Goal: Task Accomplishment & Management: Use online tool/utility

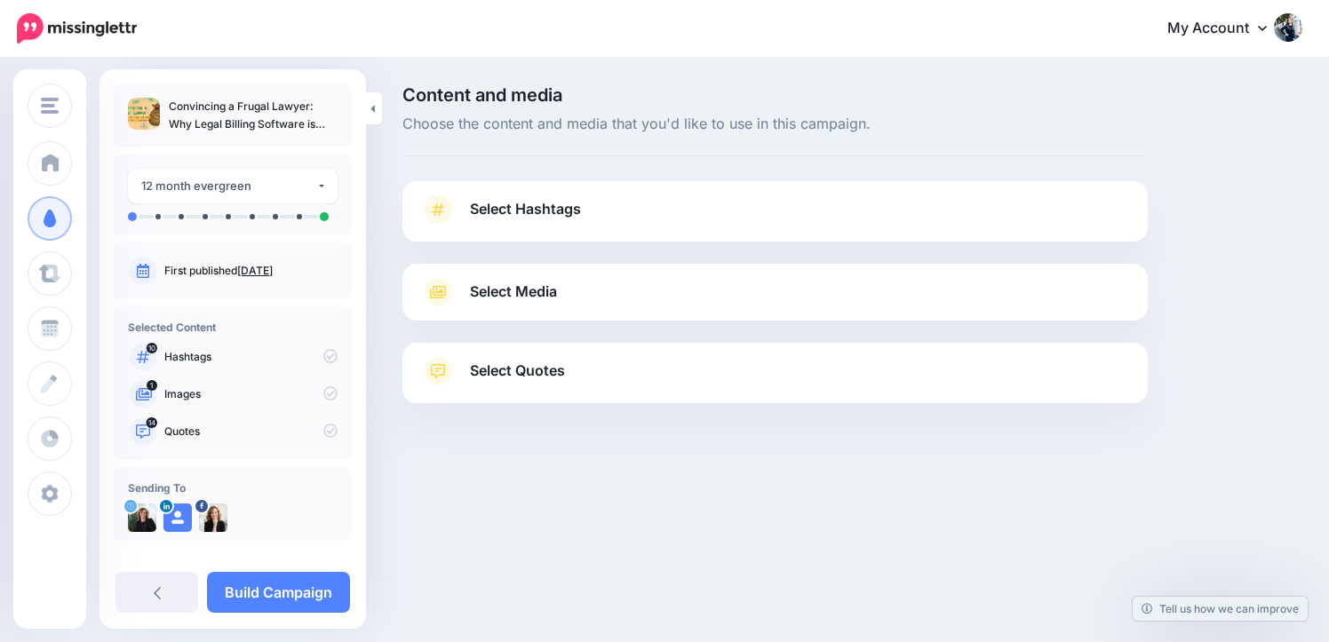
click at [750, 227] on link "Select Hashtags" at bounding box center [775, 219] width 710 height 46
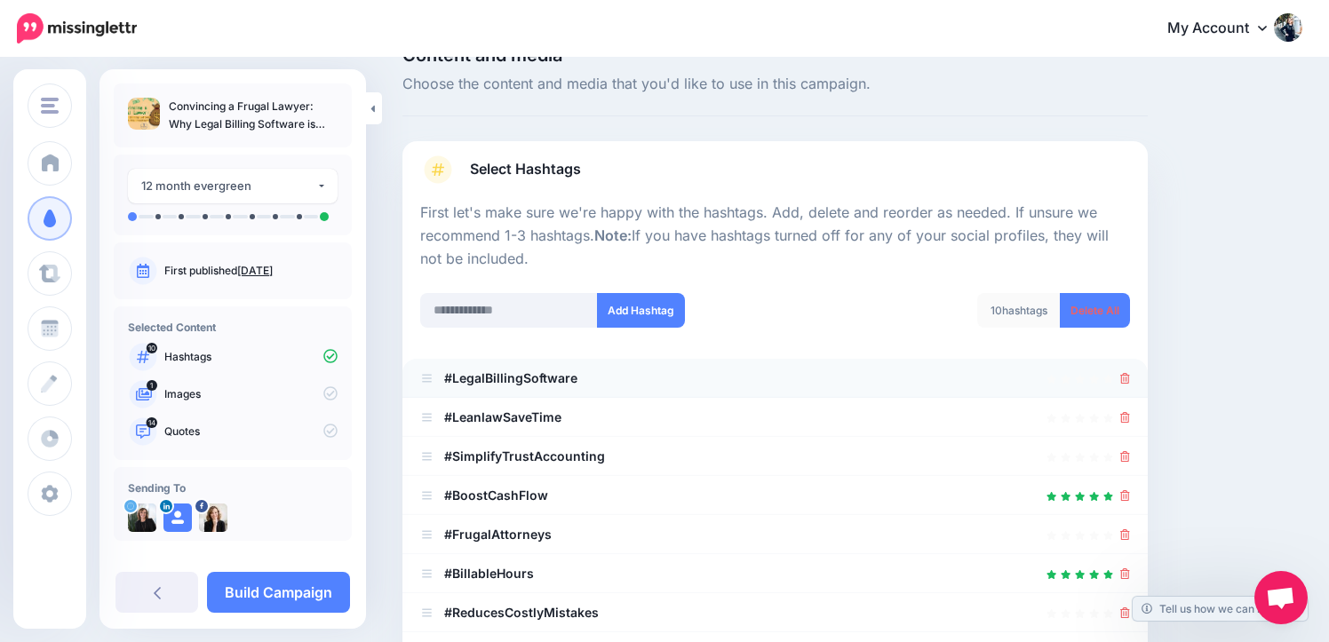
scroll to position [60, 0]
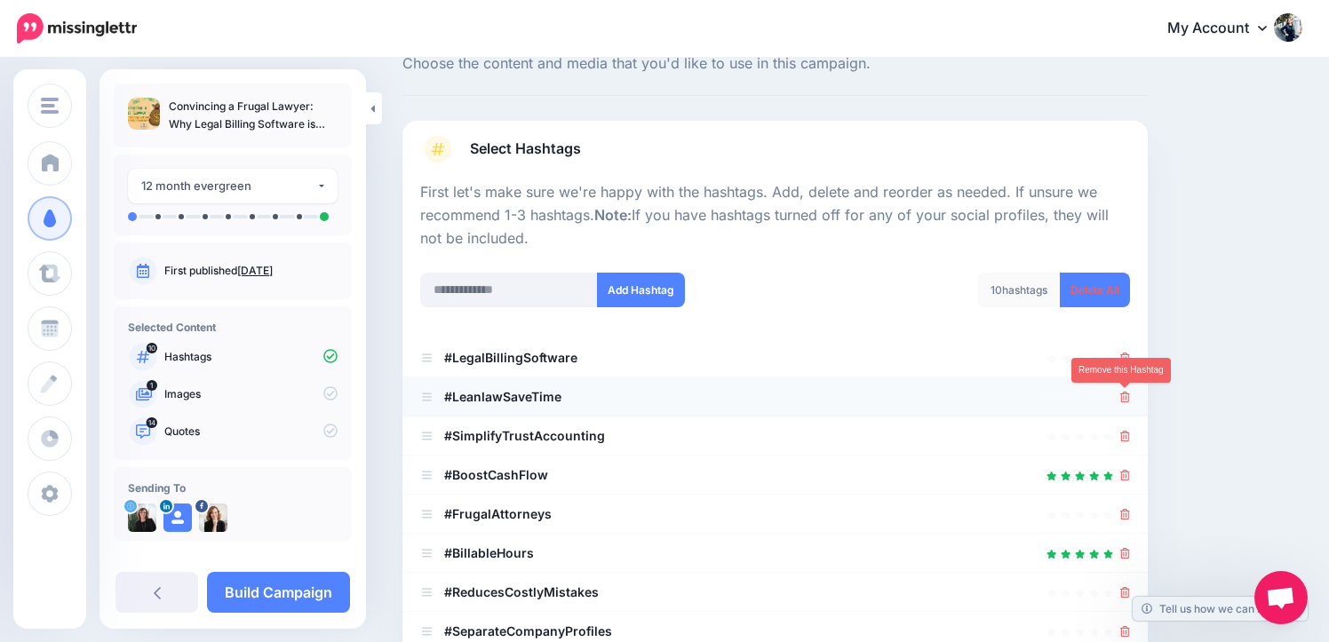
click at [1124, 400] on icon at bounding box center [1126, 397] width 10 height 11
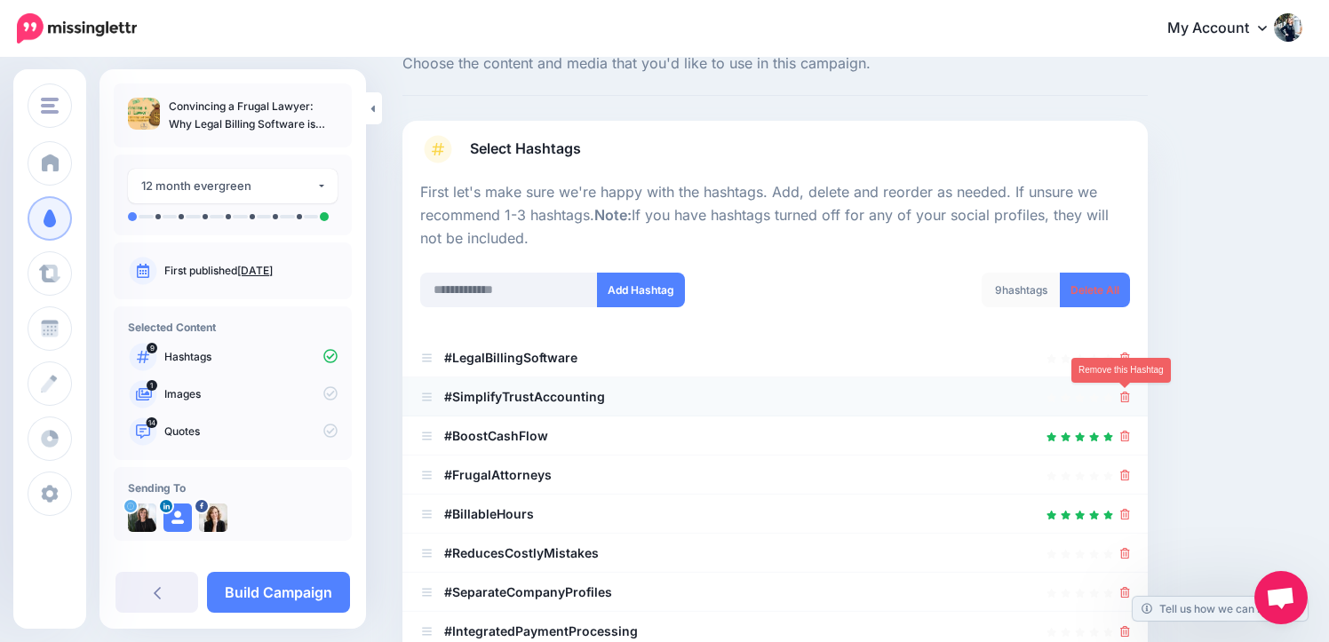
click at [1126, 400] on icon at bounding box center [1126, 397] width 10 height 11
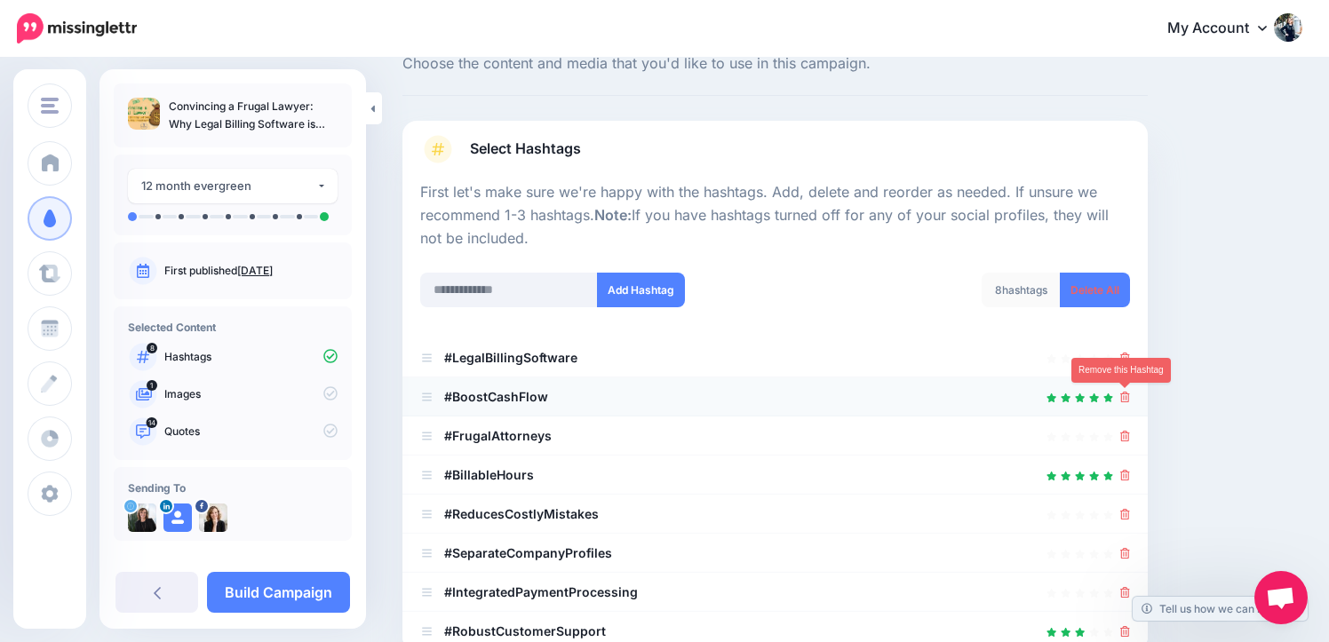
click at [1126, 398] on icon at bounding box center [1126, 397] width 10 height 11
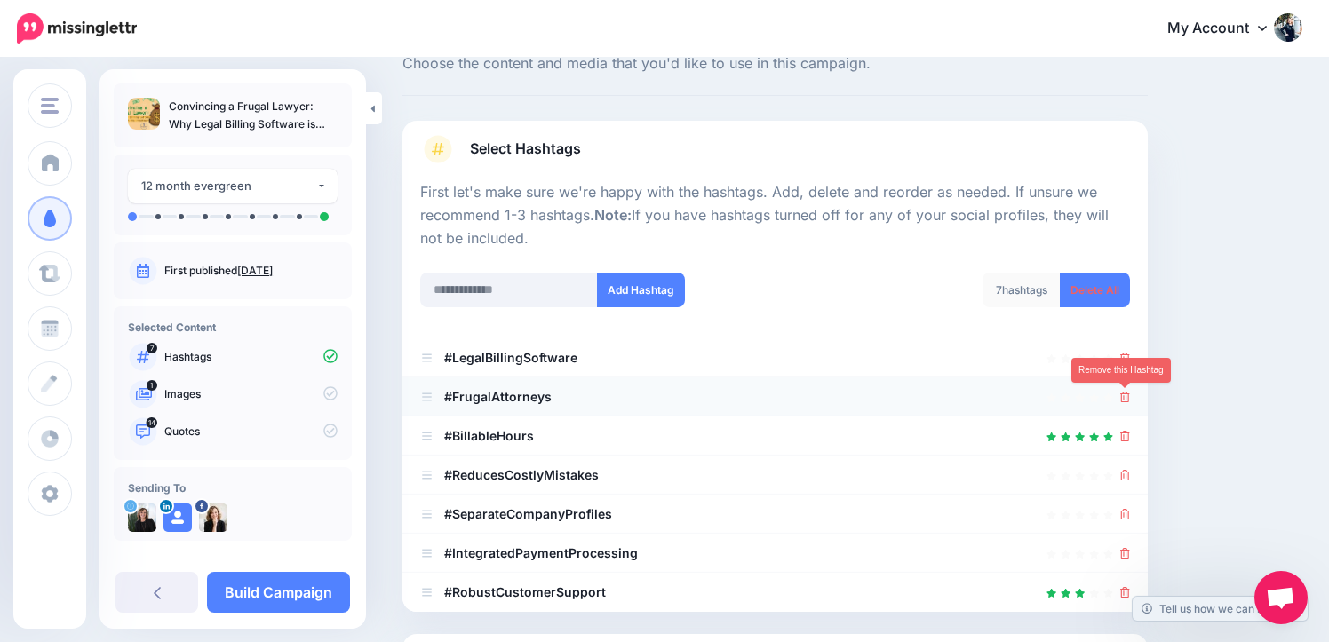
click at [1126, 396] on icon at bounding box center [1126, 397] width 10 height 11
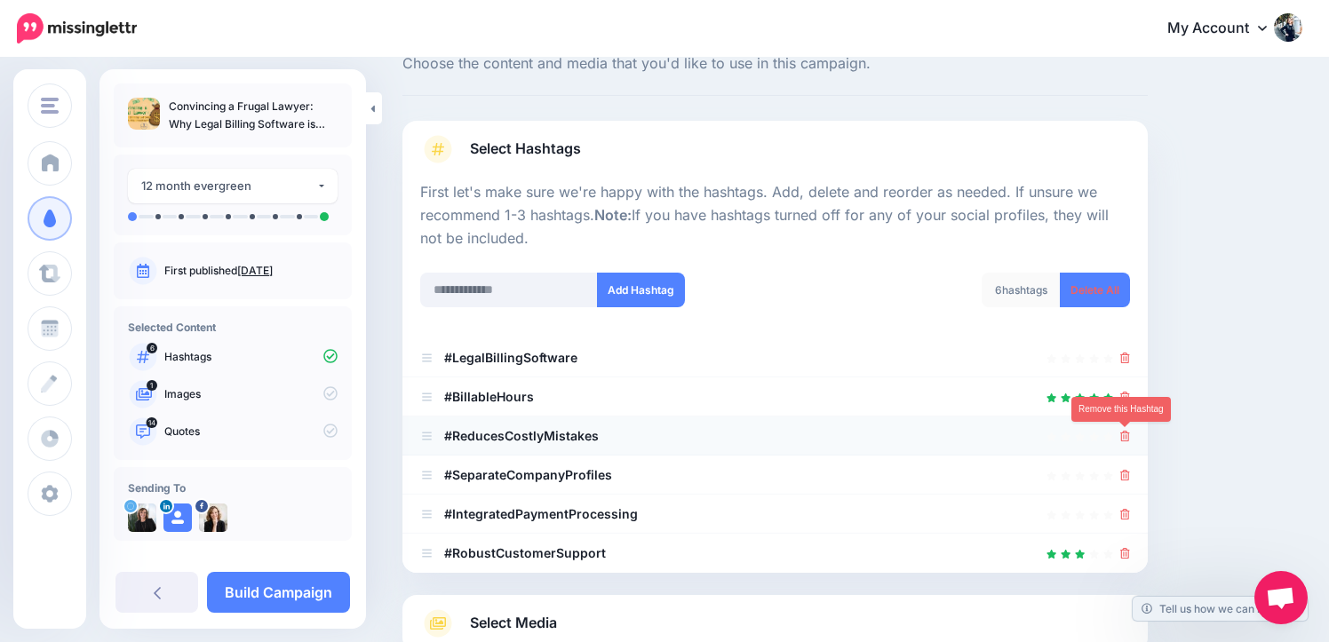
click at [1125, 442] on link at bounding box center [1126, 435] width 10 height 15
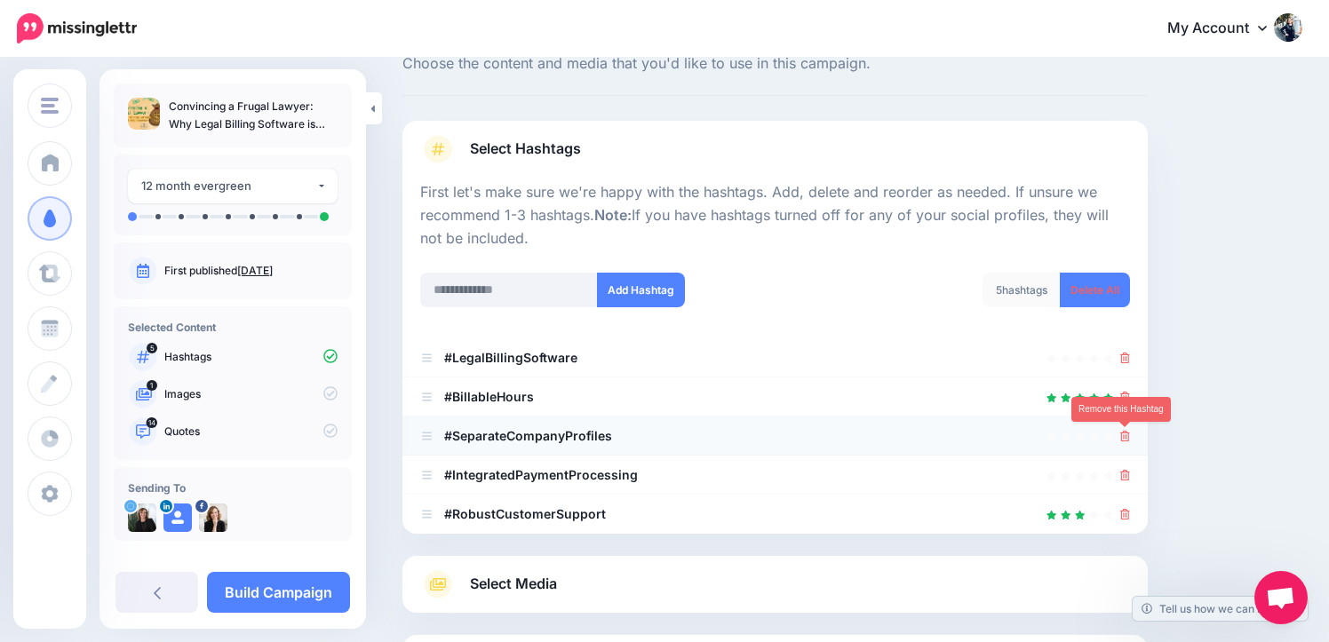
click at [1125, 439] on icon at bounding box center [1126, 436] width 10 height 11
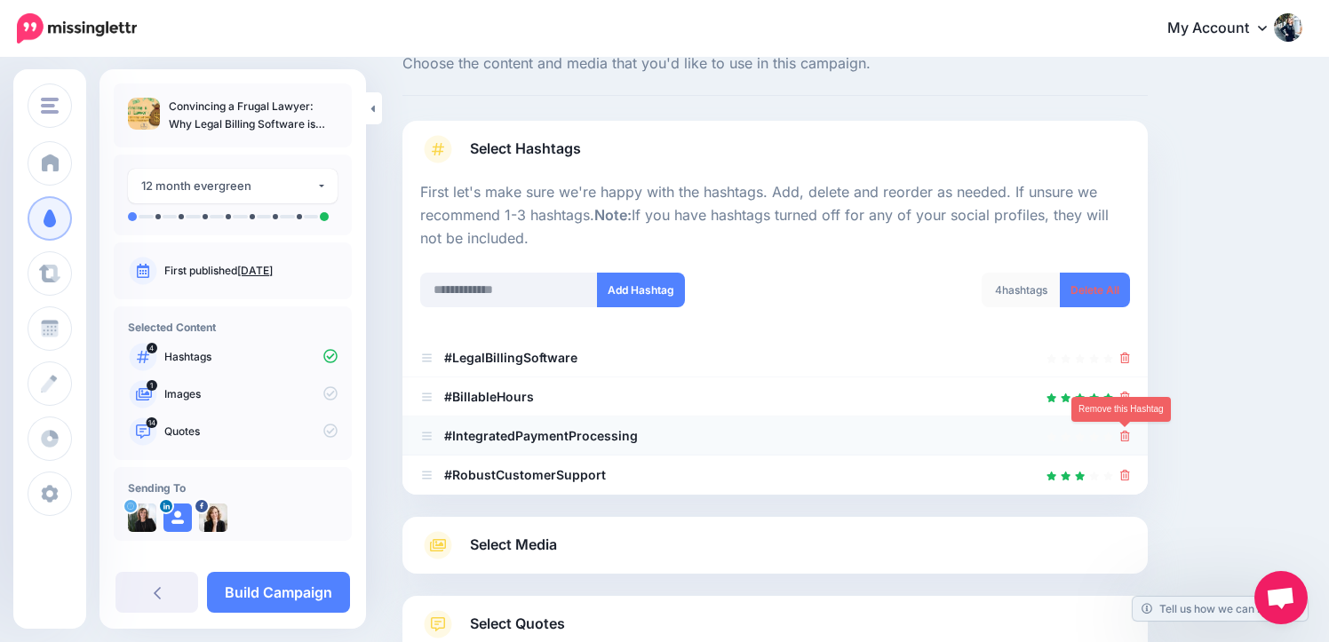
click at [1123, 435] on icon at bounding box center [1126, 436] width 10 height 11
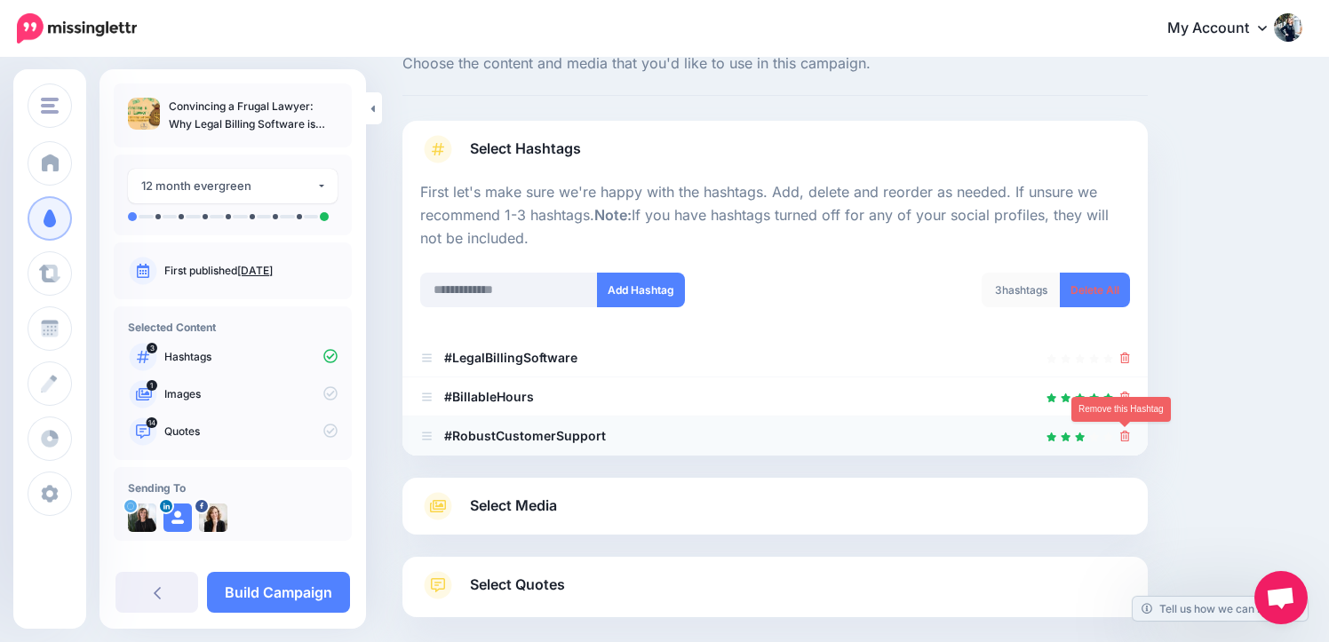
click at [1123, 435] on icon at bounding box center [1126, 436] width 10 height 11
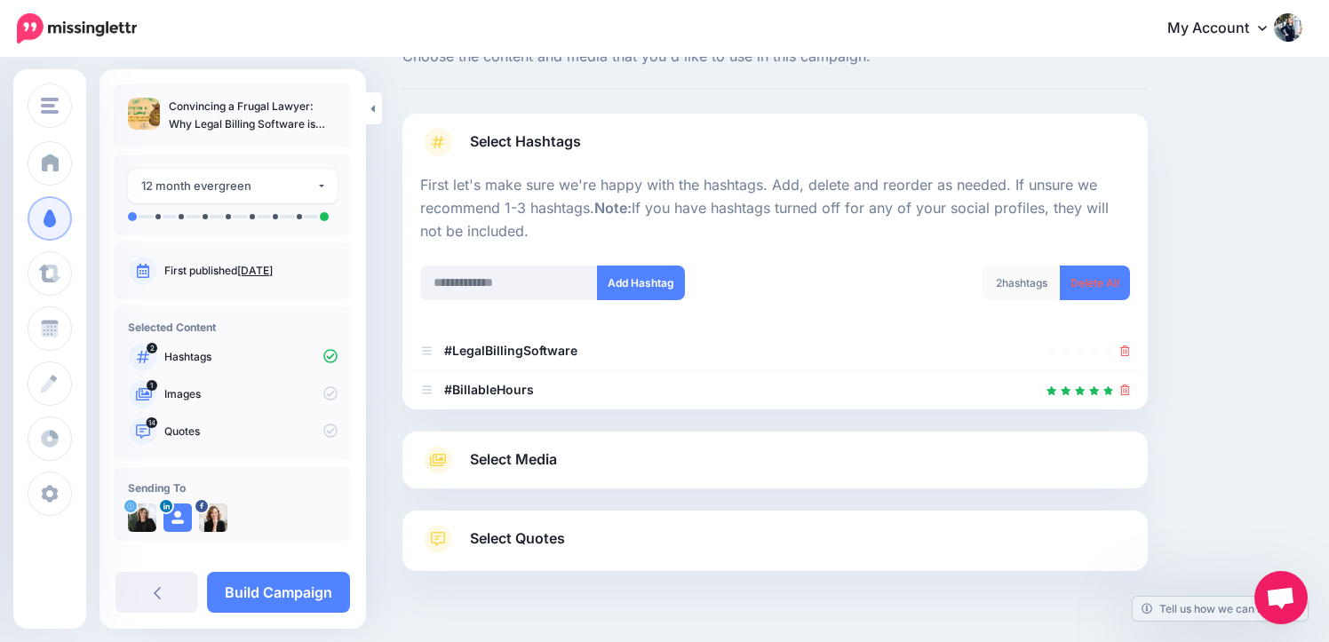
scroll to position [79, 0]
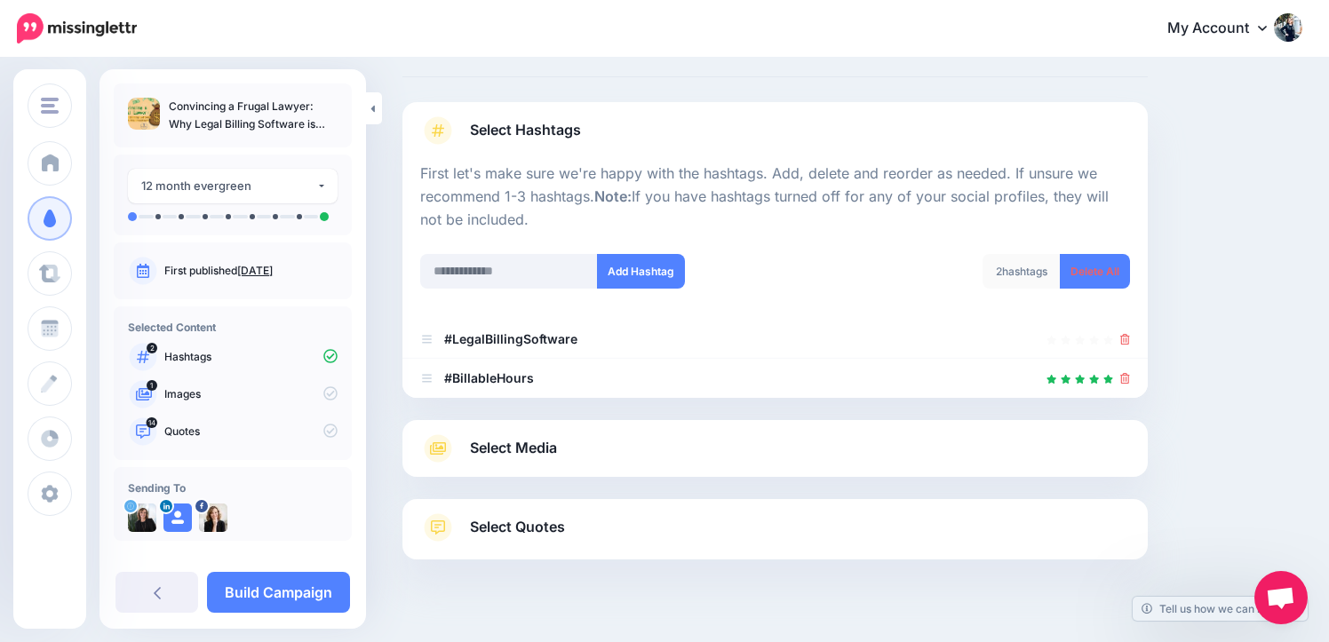
click at [942, 451] on link "Select Media" at bounding box center [775, 449] width 710 height 28
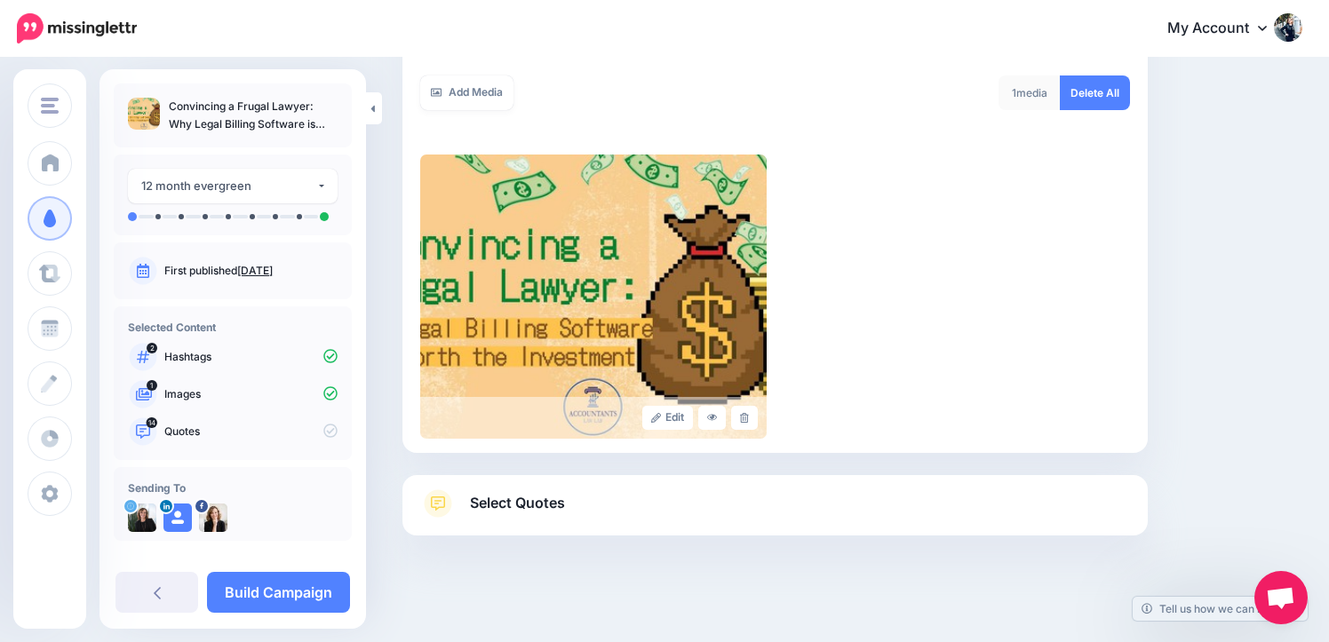
scroll to position [310, 0]
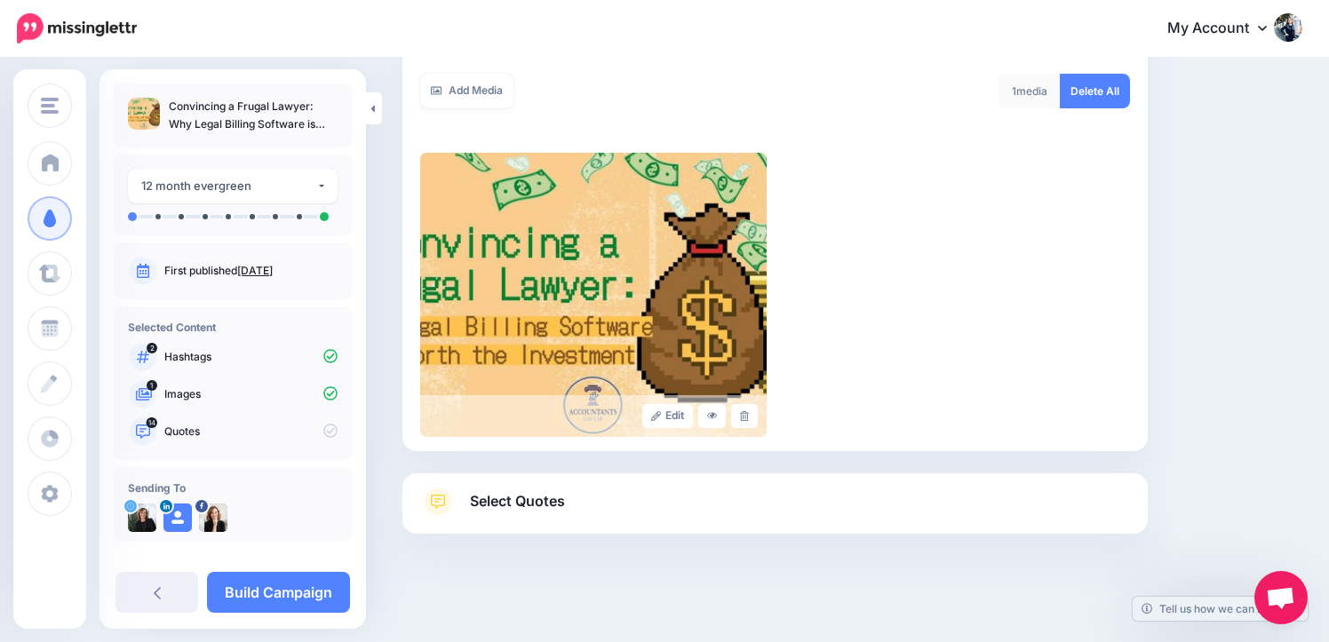
click at [931, 506] on link "Select Quotes" at bounding box center [775, 511] width 710 height 46
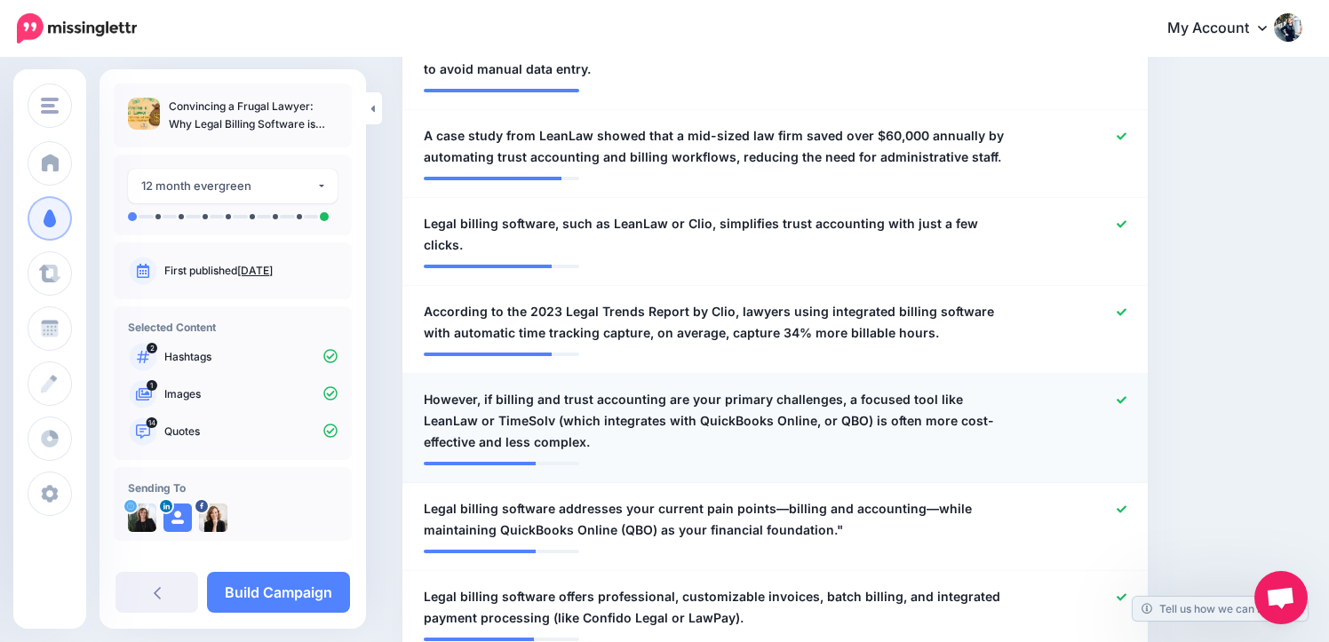
scroll to position [617, 0]
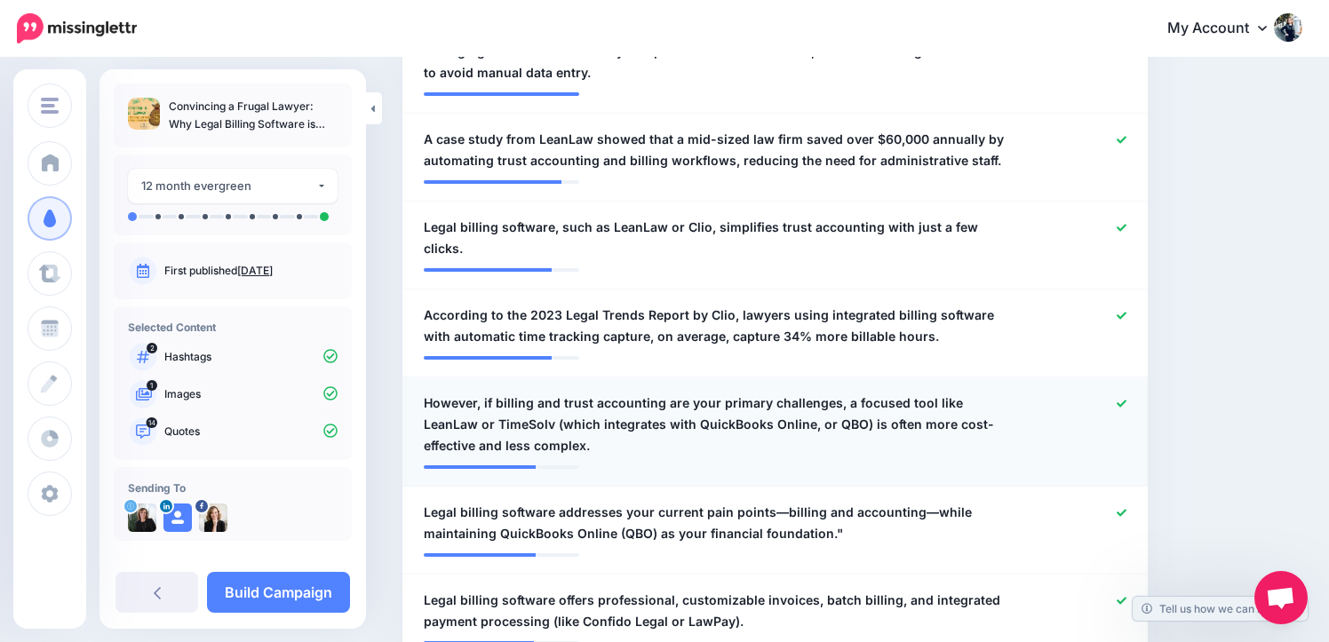
click at [1122, 400] on icon at bounding box center [1122, 403] width 10 height 7
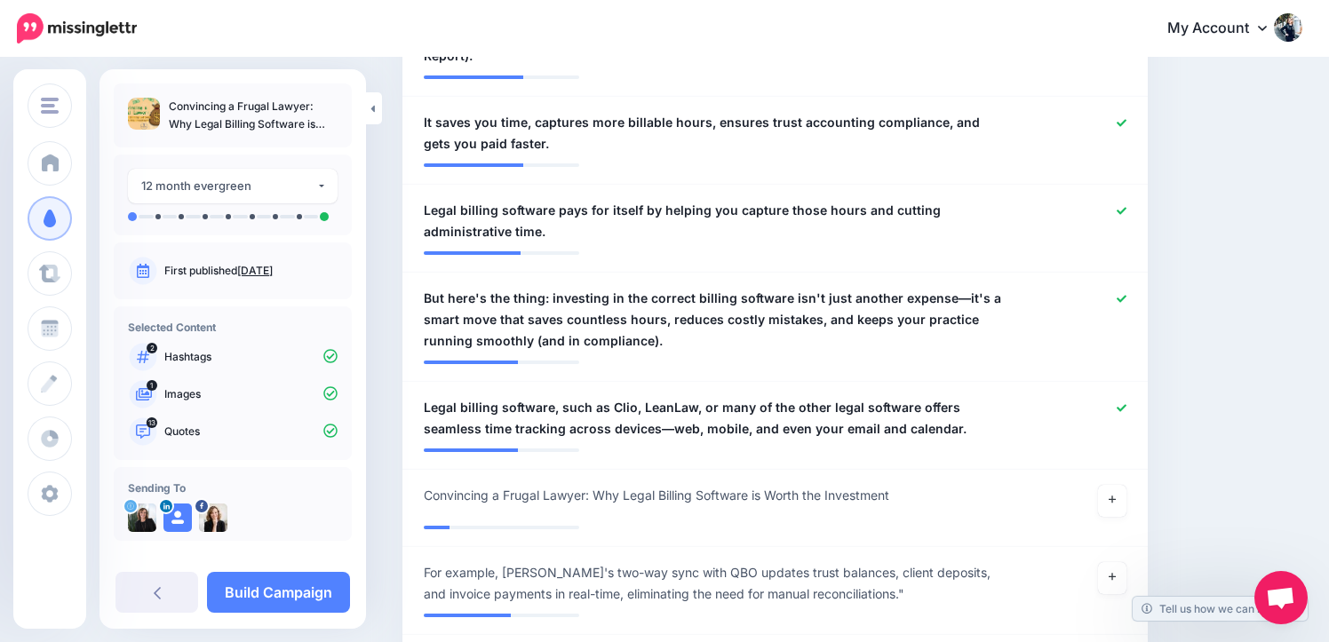
scroll to position [1580, 0]
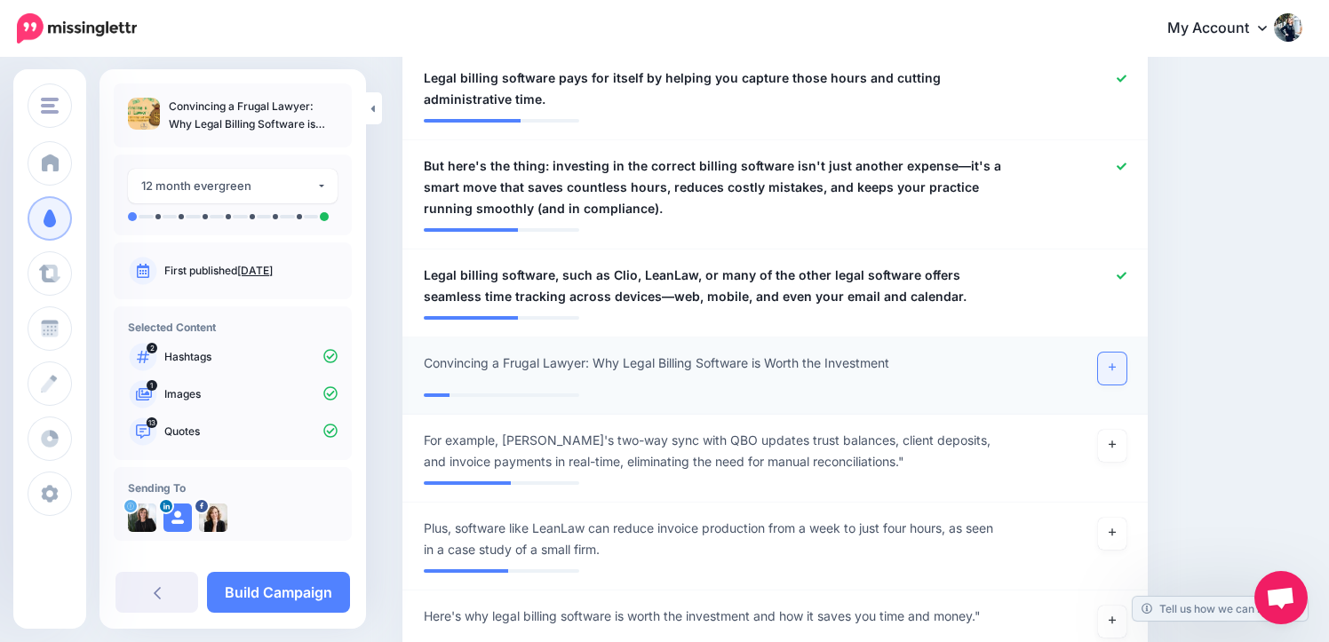
click at [1111, 363] on icon at bounding box center [1112, 368] width 7 height 10
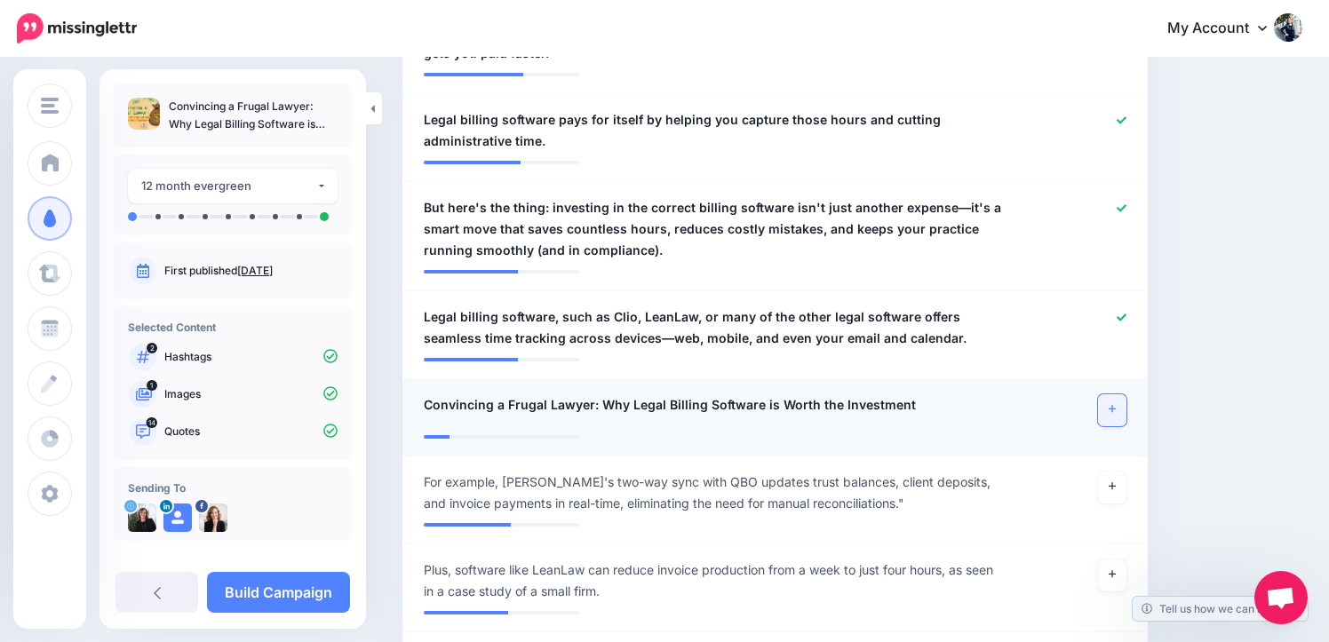
scroll to position [1520, 0]
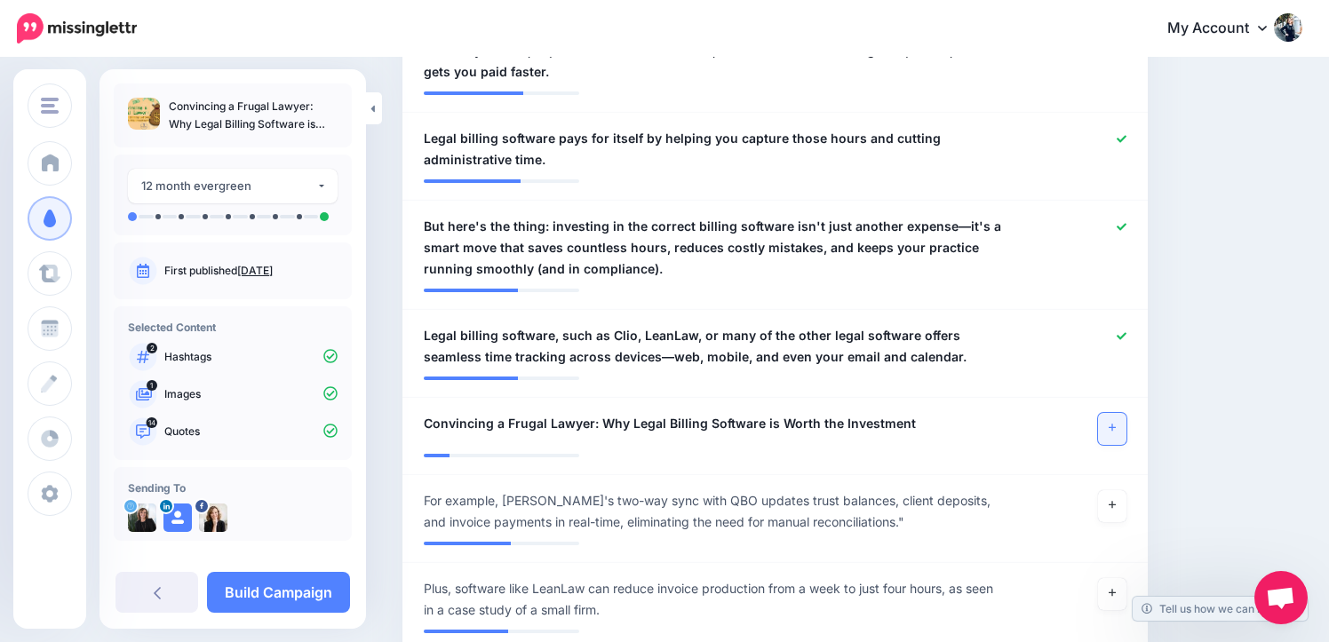
click at [1107, 413] on link at bounding box center [1112, 429] width 28 height 32
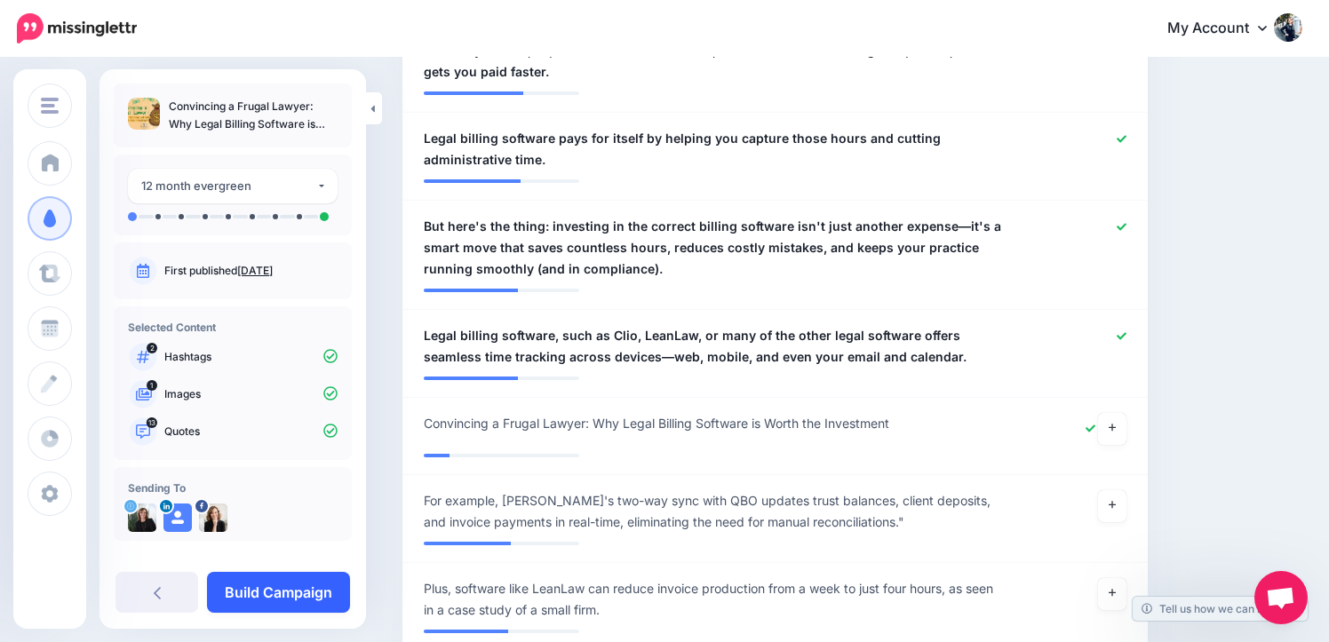
click at [283, 589] on link "Build Campaign" at bounding box center [278, 592] width 143 height 41
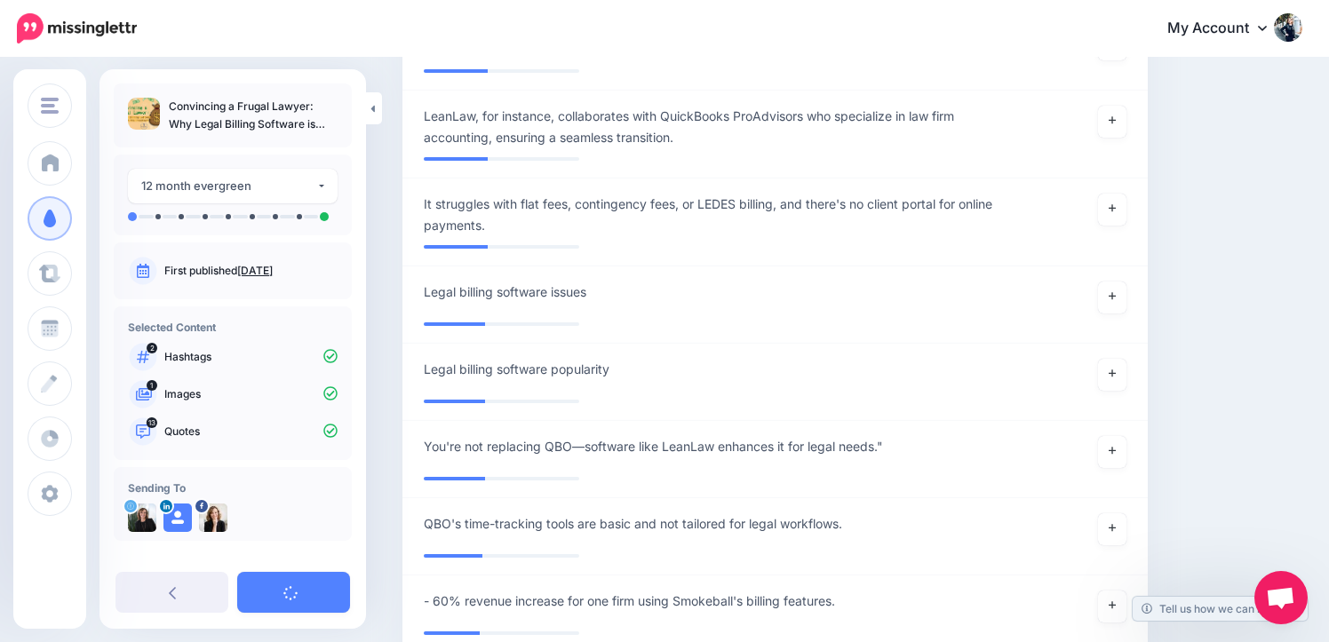
scroll to position [3066, 0]
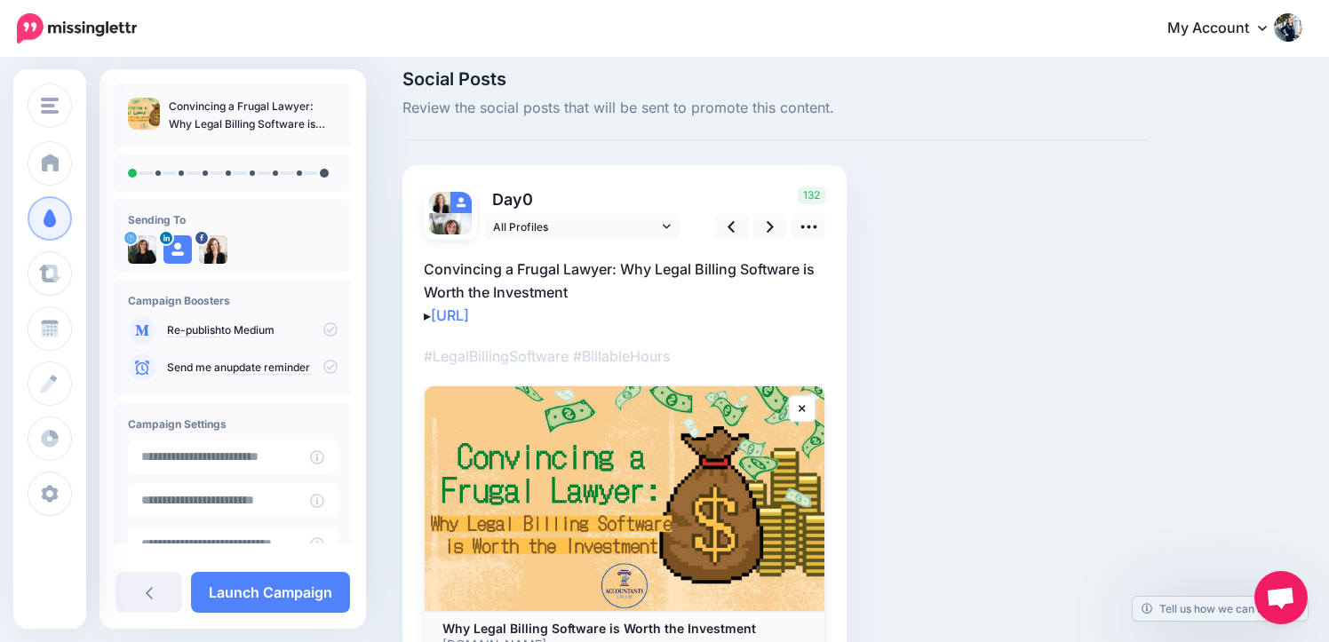
scroll to position [19, 0]
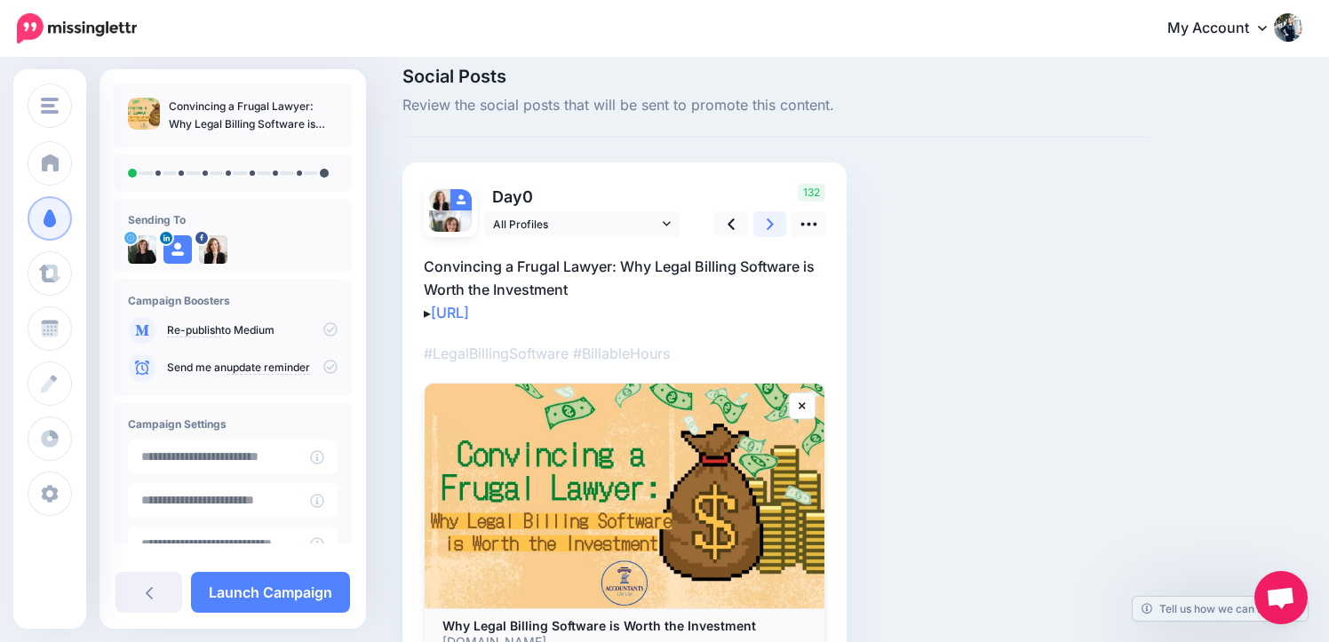
click at [768, 223] on icon at bounding box center [770, 224] width 7 height 19
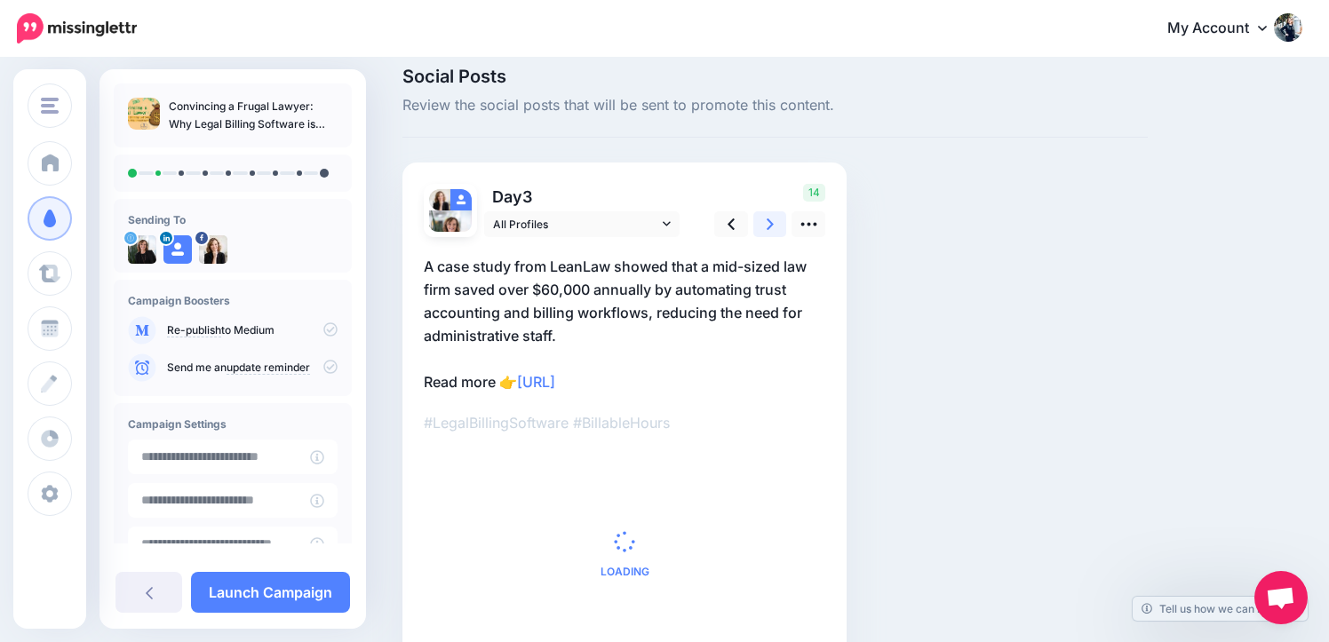
click at [768, 223] on icon at bounding box center [770, 224] width 7 height 19
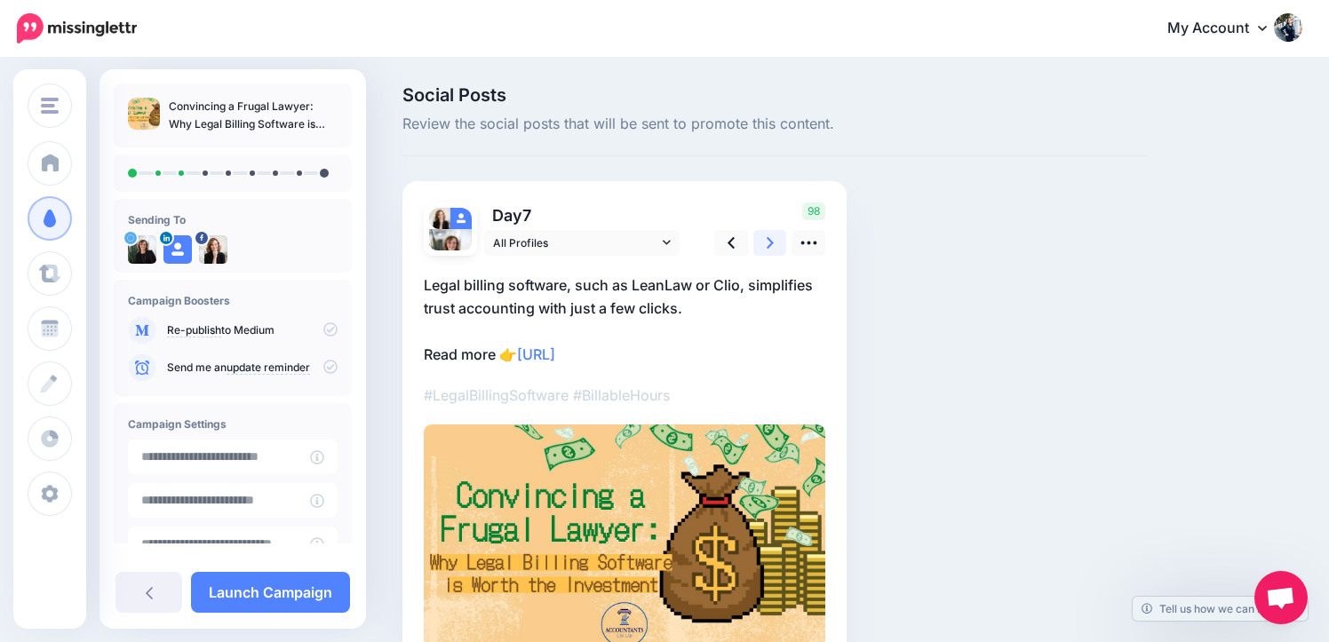
click at [768, 223] on div "98" at bounding box center [767, 229] width 143 height 53
click at [765, 241] on link at bounding box center [771, 243] width 34 height 26
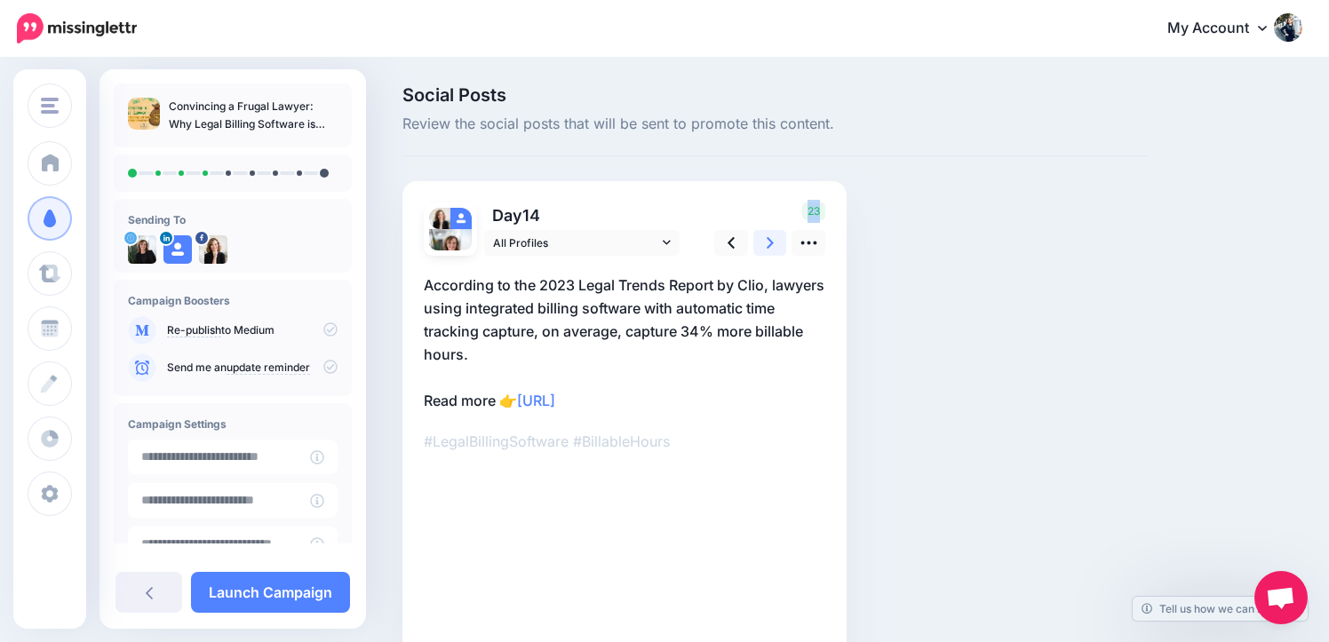
click at [765, 241] on link at bounding box center [771, 243] width 34 height 26
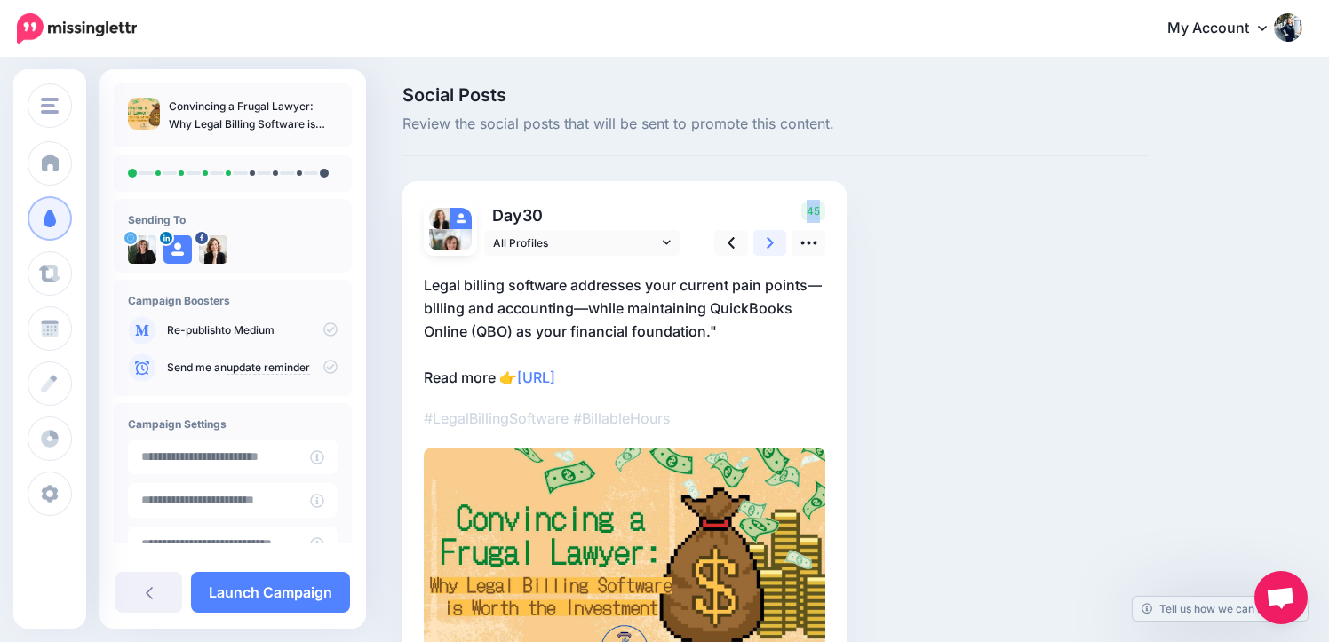
click at [765, 241] on link at bounding box center [771, 243] width 34 height 26
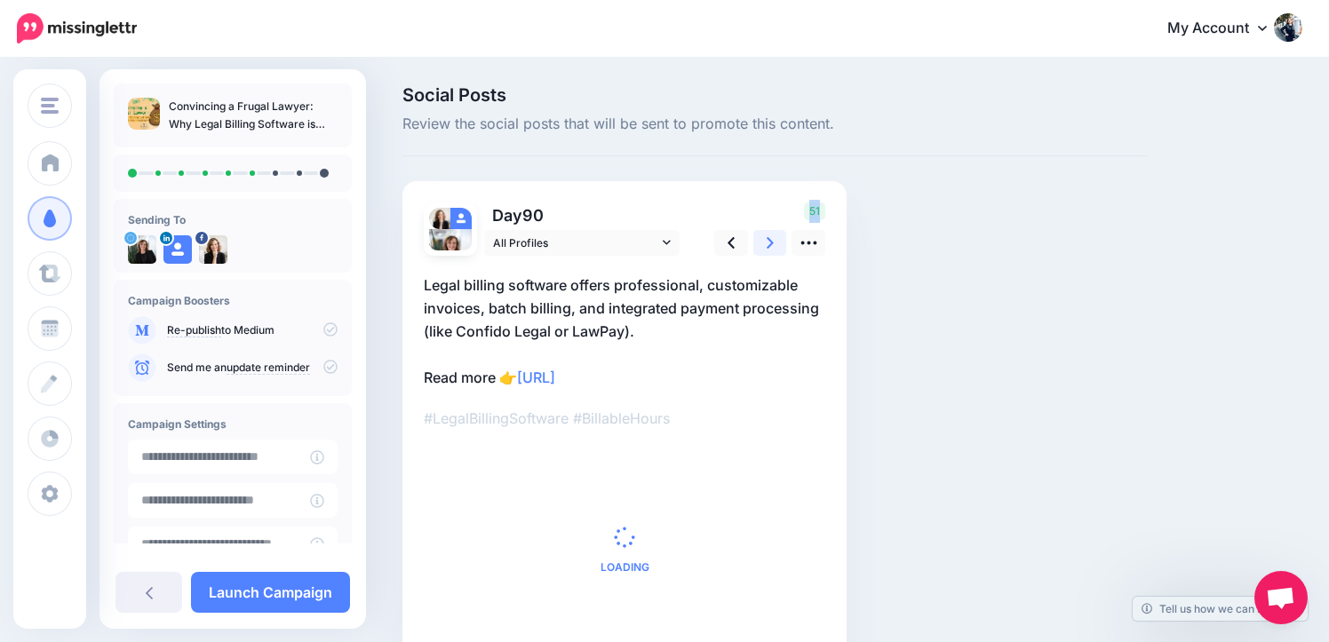
click at [765, 241] on link at bounding box center [771, 243] width 34 height 26
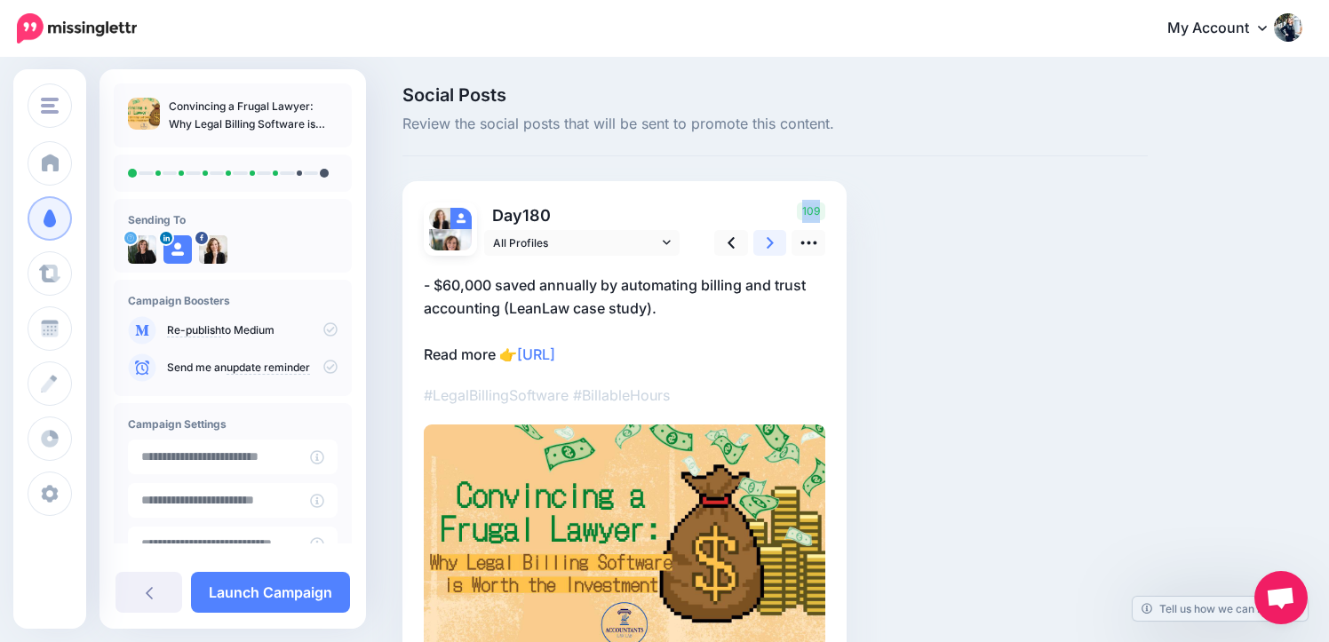
click at [765, 241] on link at bounding box center [771, 243] width 34 height 26
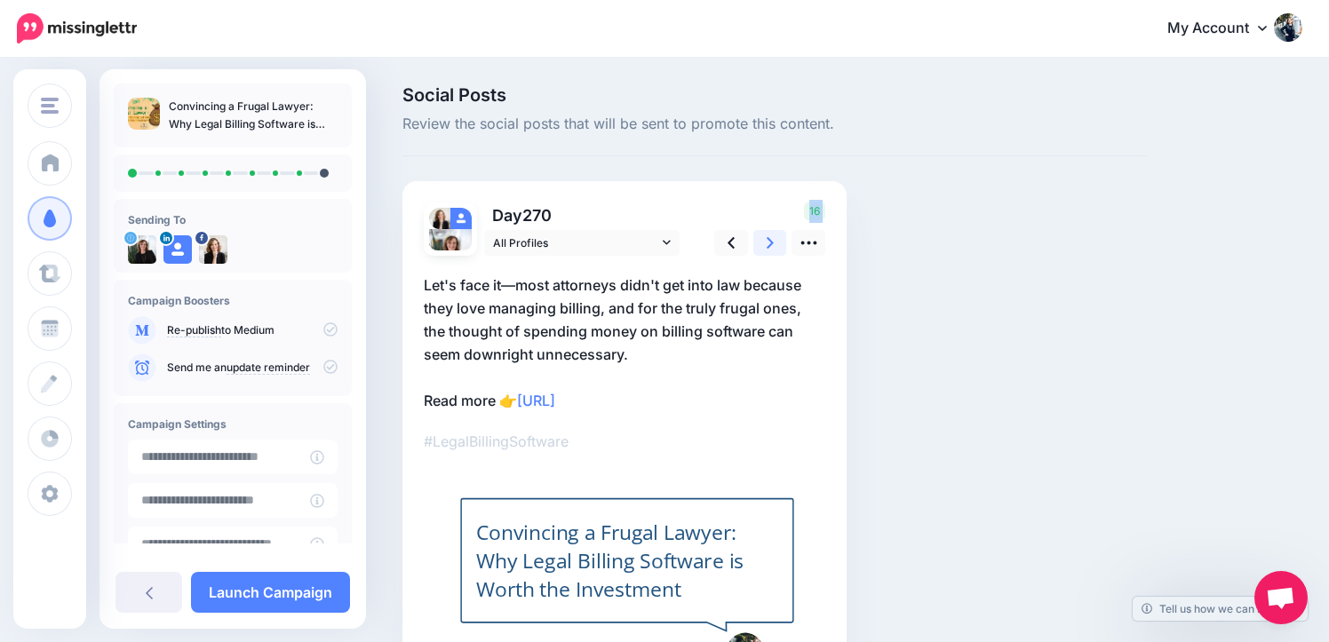
click at [765, 241] on link at bounding box center [771, 243] width 34 height 26
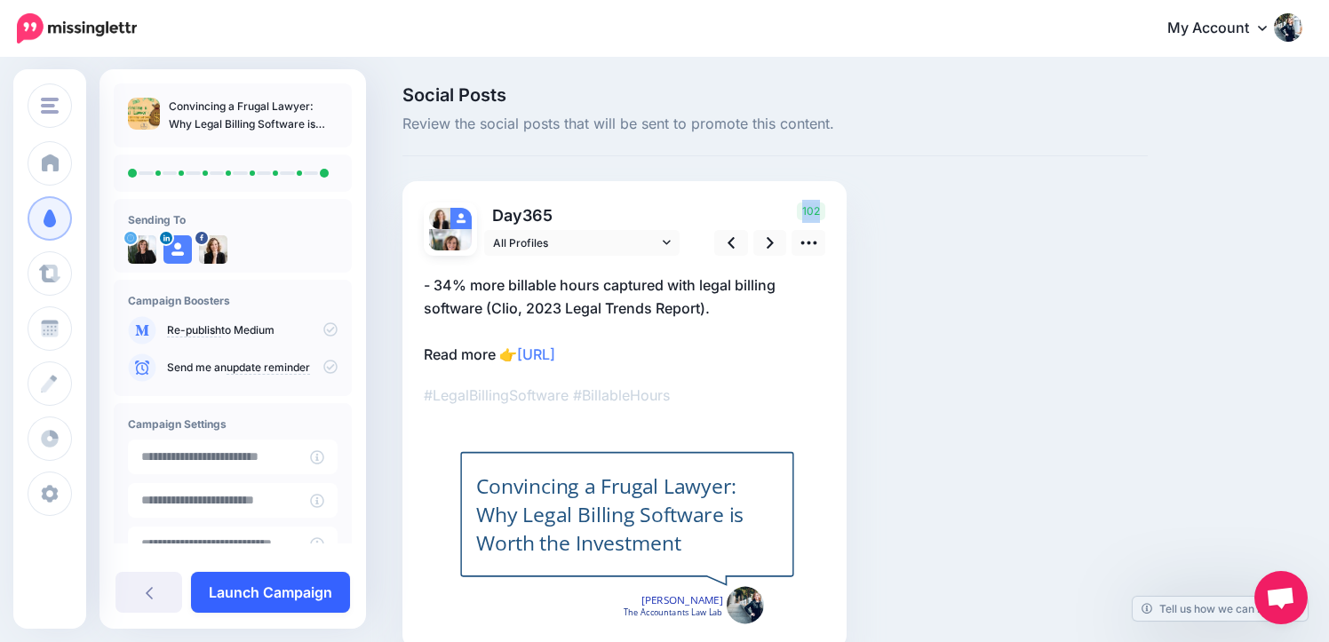
click at [299, 596] on link "Launch Campaign" at bounding box center [270, 592] width 159 height 41
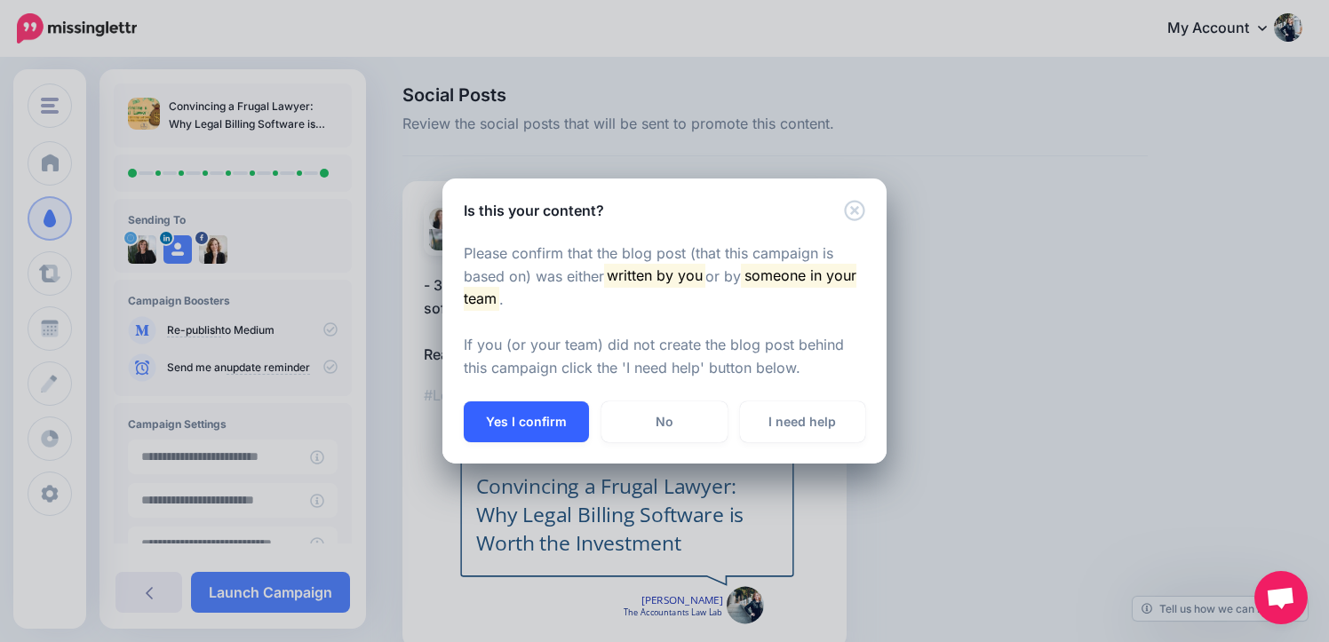
click at [505, 431] on button "Yes I confirm" at bounding box center [526, 422] width 125 height 41
